Goal: Task Accomplishment & Management: Use online tool/utility

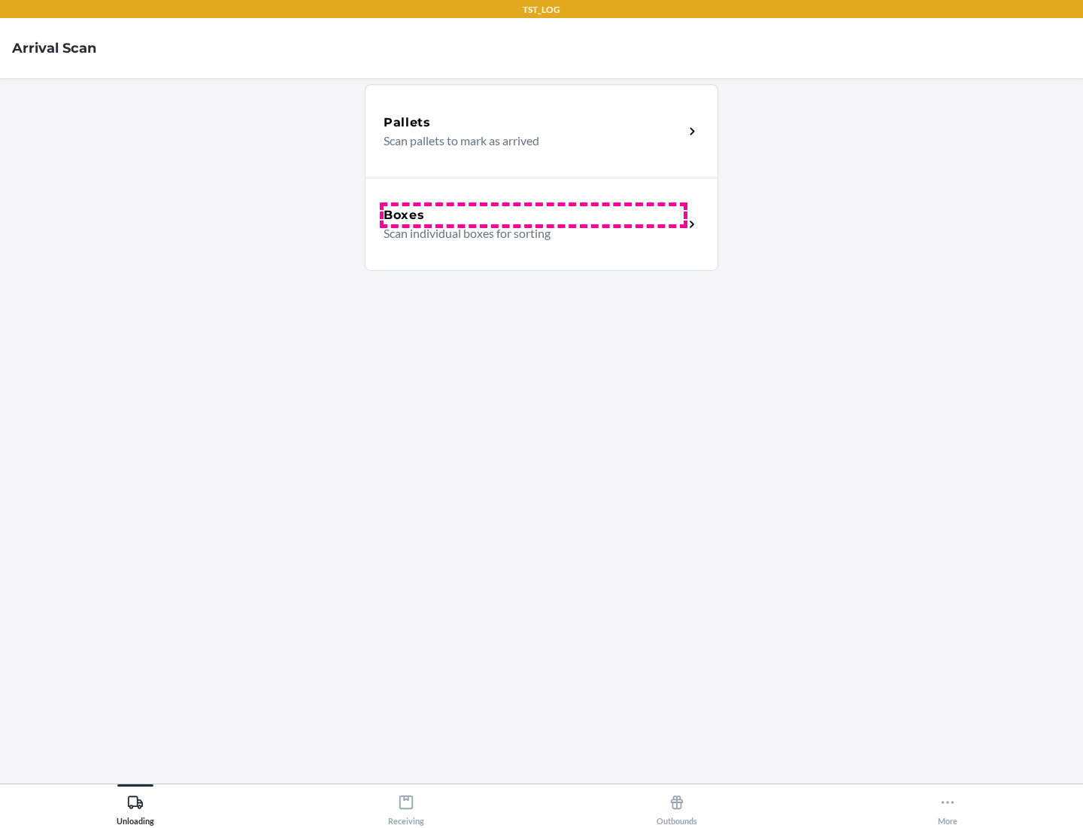
click at [533, 215] on div "Boxes" at bounding box center [534, 215] width 300 height 18
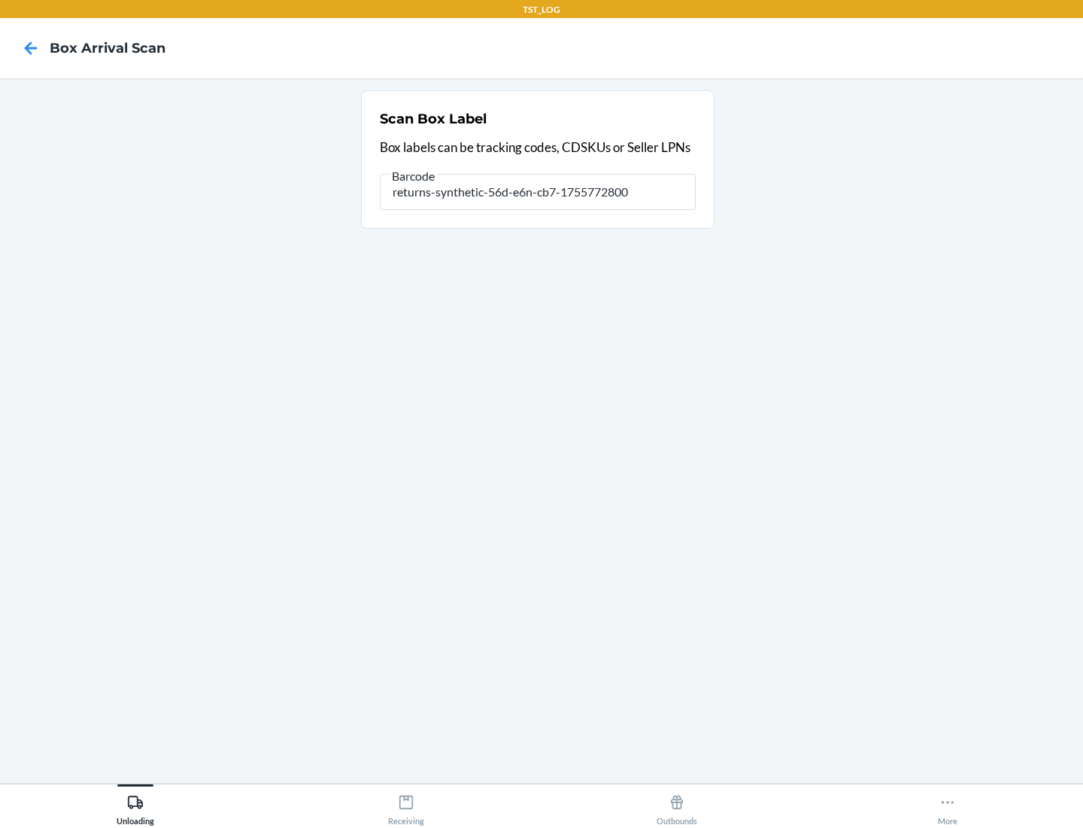
type input "returns-synthetic-56d-e6n-cb7-1755772800"
